Goal: Navigation & Orientation: Find specific page/section

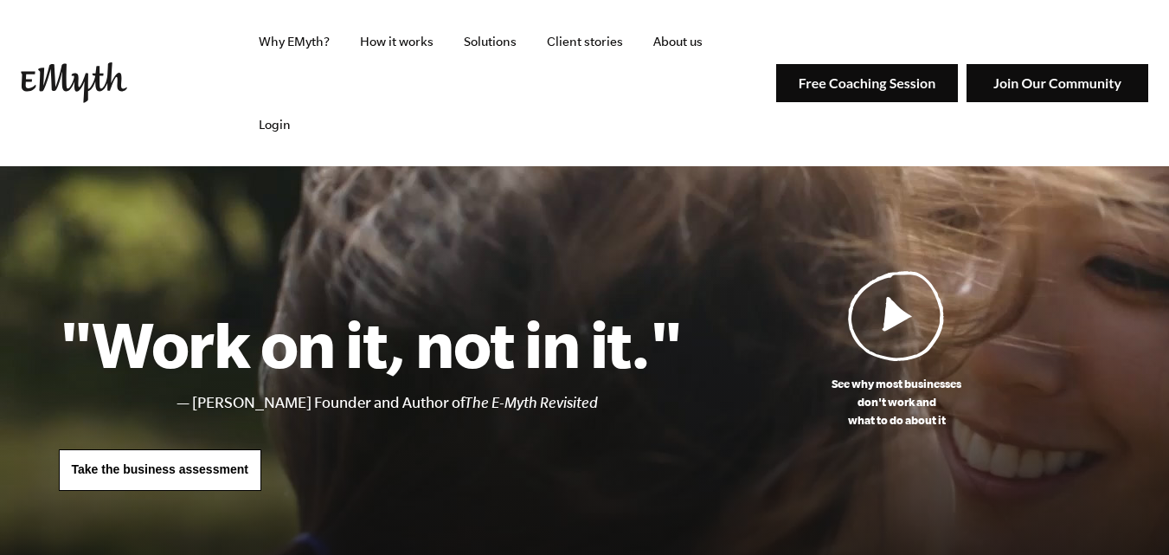
click at [422, 166] on div at bounding box center [584, 431] width 1169 height 531
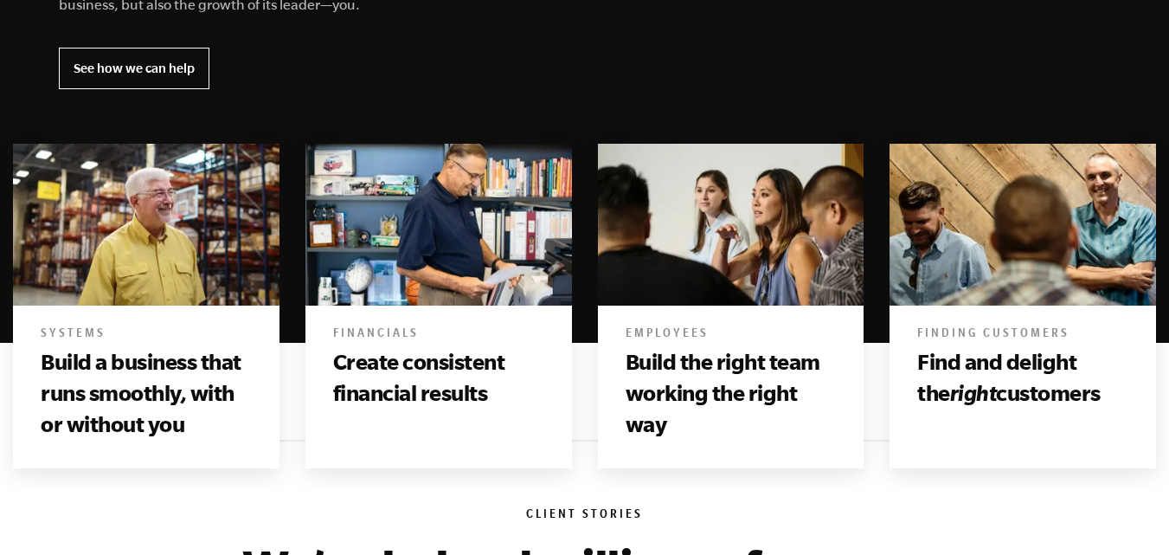
click at [422, 144] on img at bounding box center [439, 225] width 267 height 162
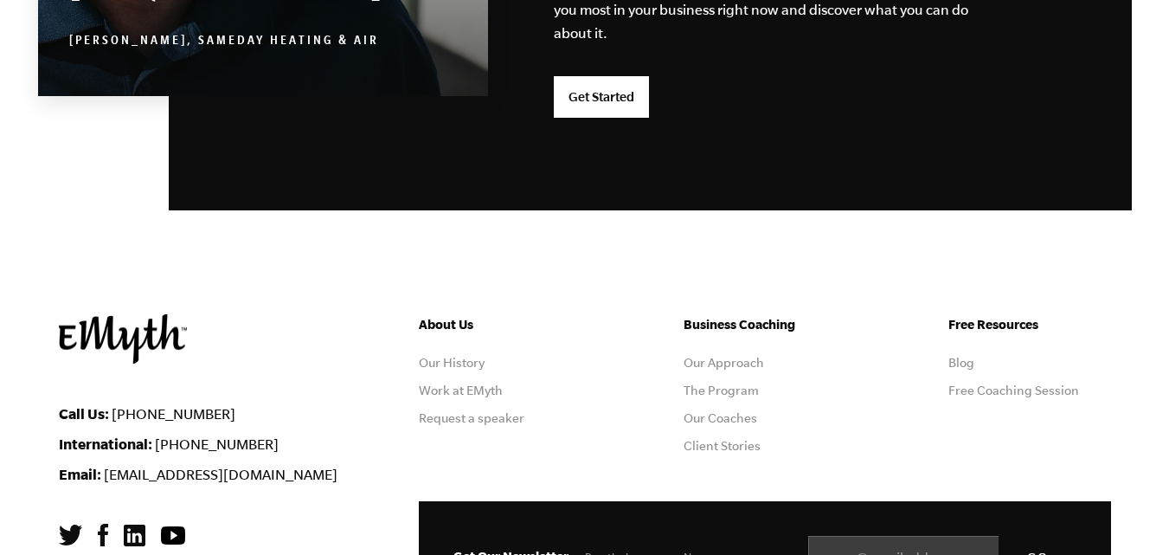
scroll to position [4769, 0]
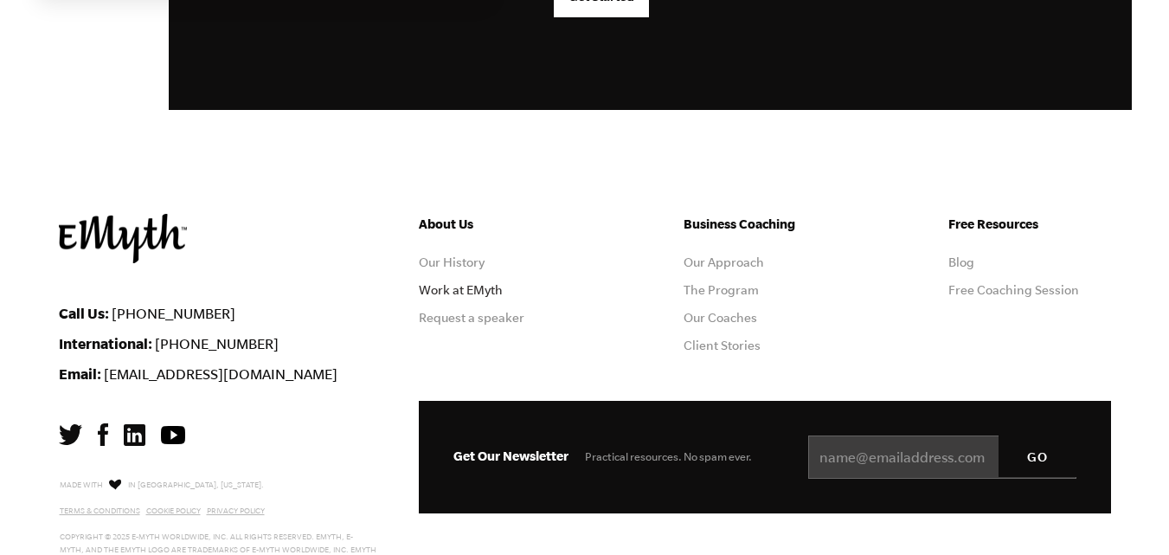
click at [476, 283] on link "Work at EMyth" at bounding box center [461, 290] width 84 height 14
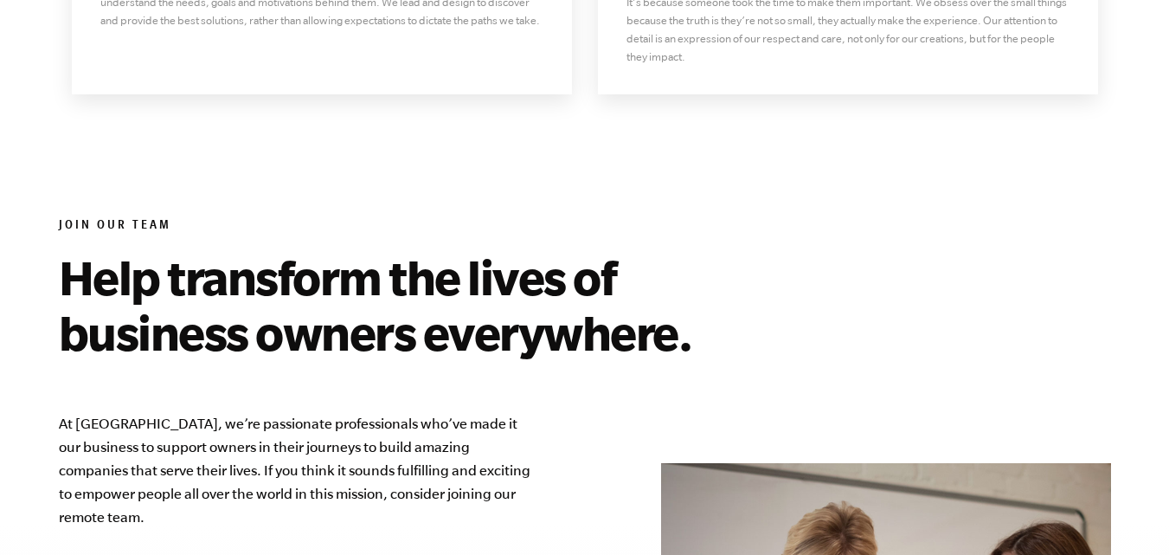
click at [808, 107] on div "Join Our Team Help transform the lives of business owners everywhere. At [GEOGR…" at bounding box center [585, 510] width 1052 height 807
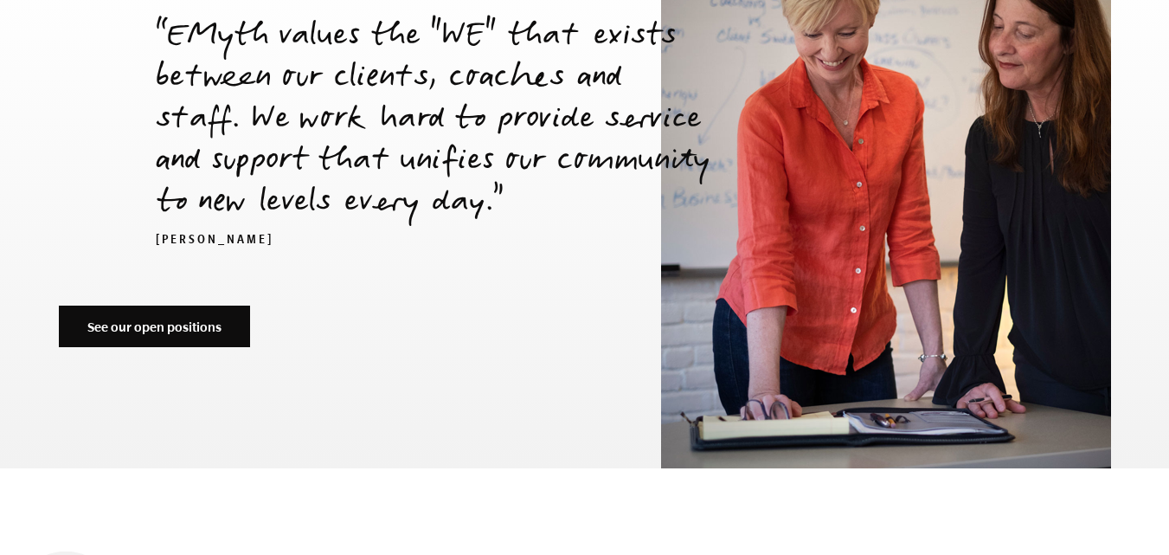
scroll to position [6134, 0]
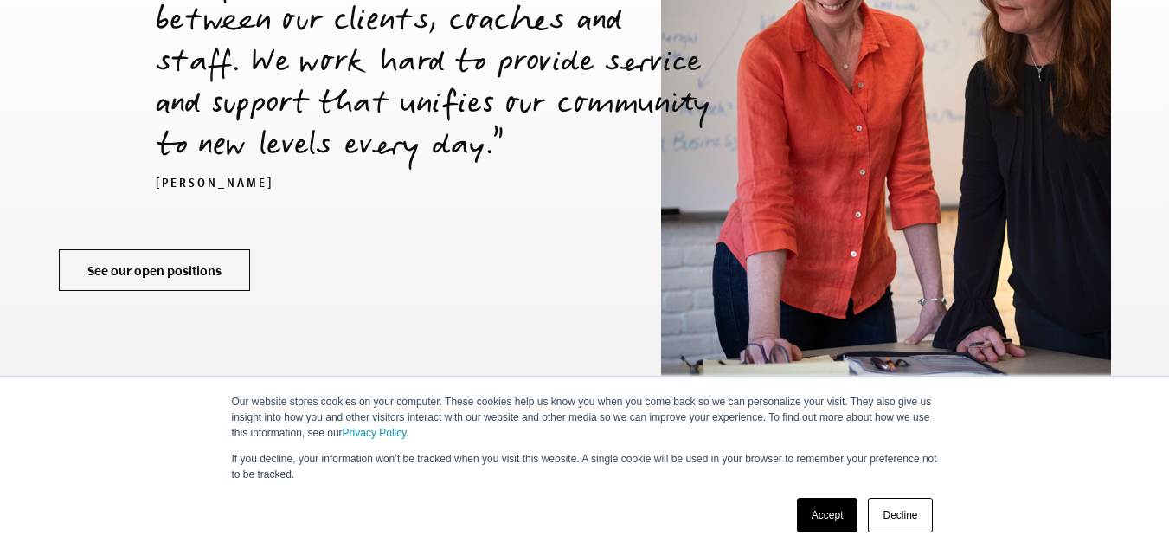
click at [146, 249] on link "See our open positions" at bounding box center [154, 270] width 191 height 42
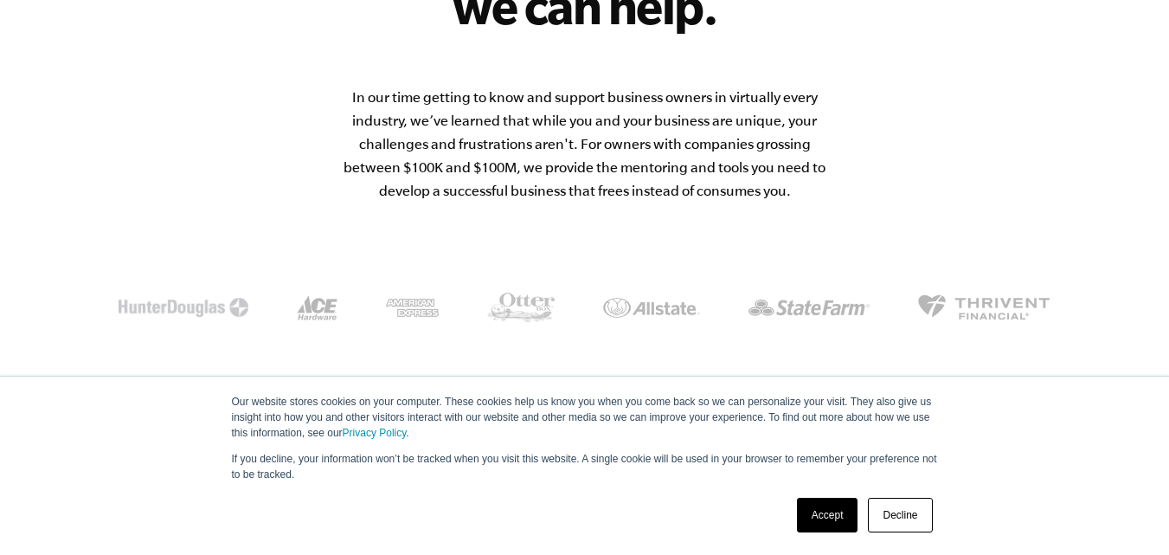
scroll to position [2741, 0]
